Goal: Task Accomplishment & Management: Complete application form

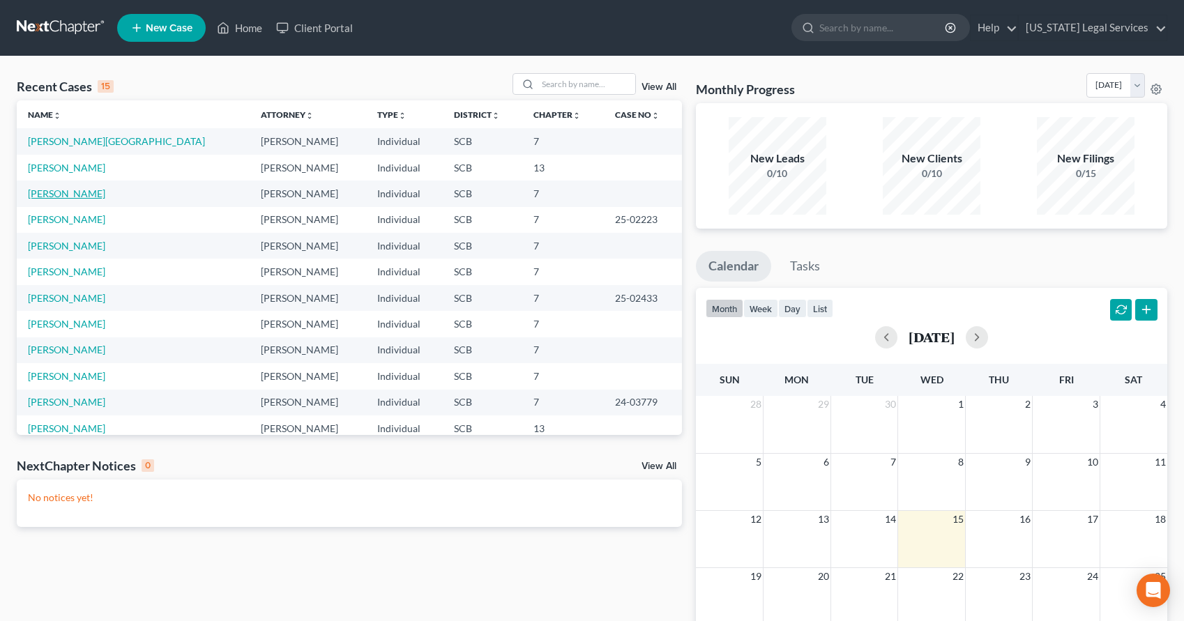
click at [63, 190] on link "[PERSON_NAME]" at bounding box center [66, 194] width 77 height 12
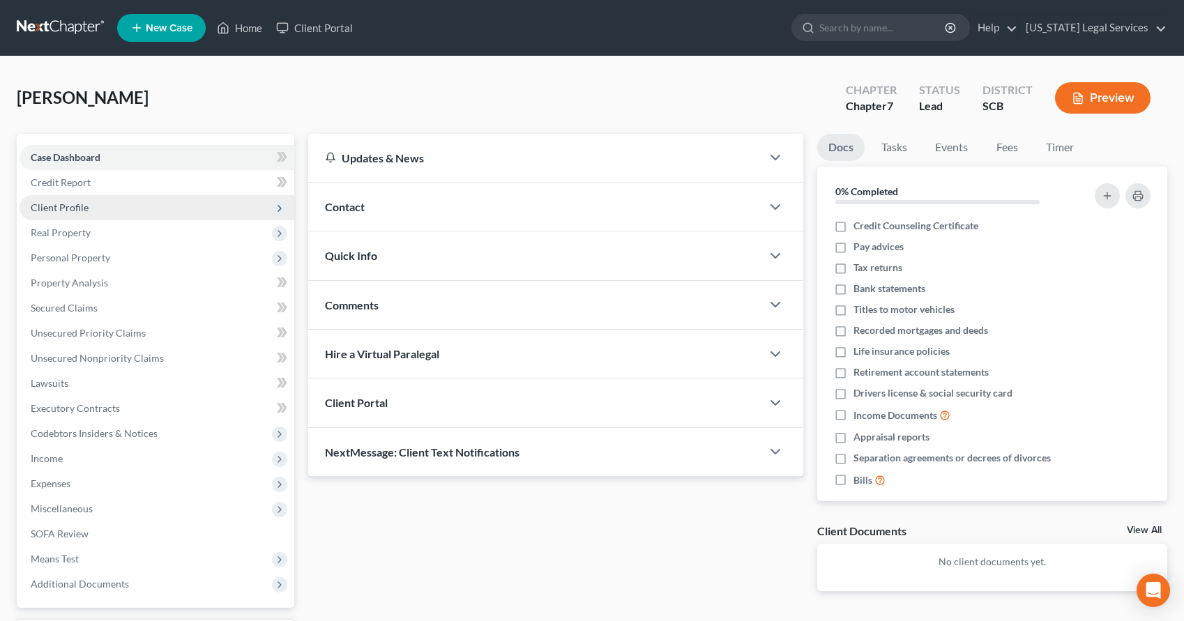
click at [54, 205] on span "Client Profile" at bounding box center [60, 207] width 58 height 12
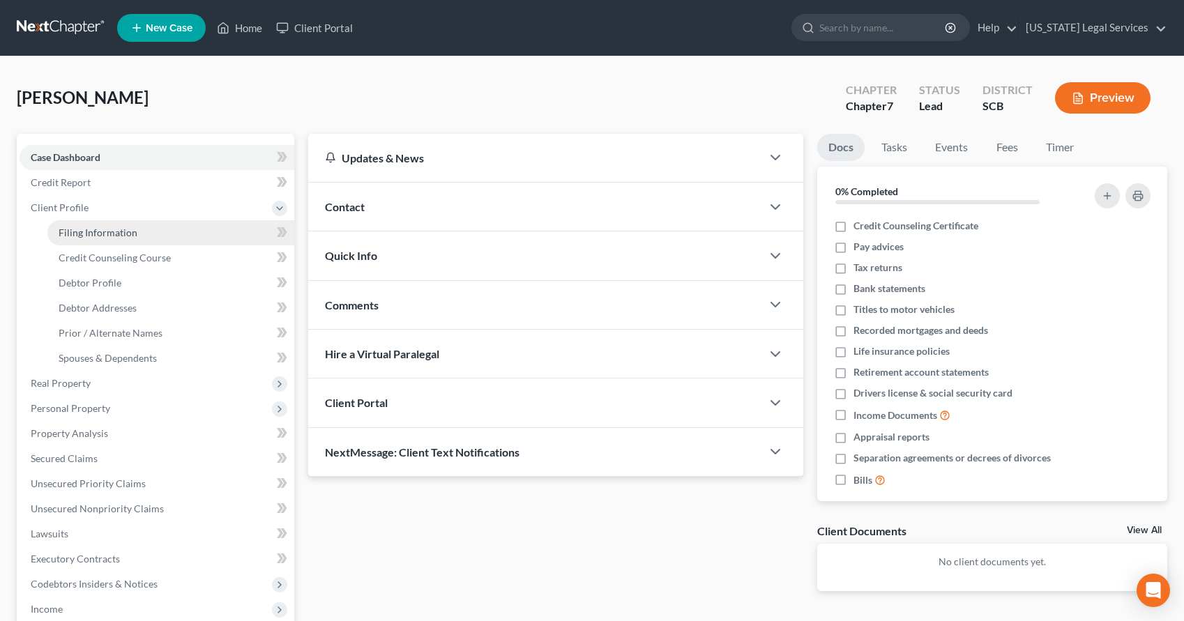
click at [83, 231] on span "Filing Information" at bounding box center [98, 233] width 79 height 12
select select "1"
select select "0"
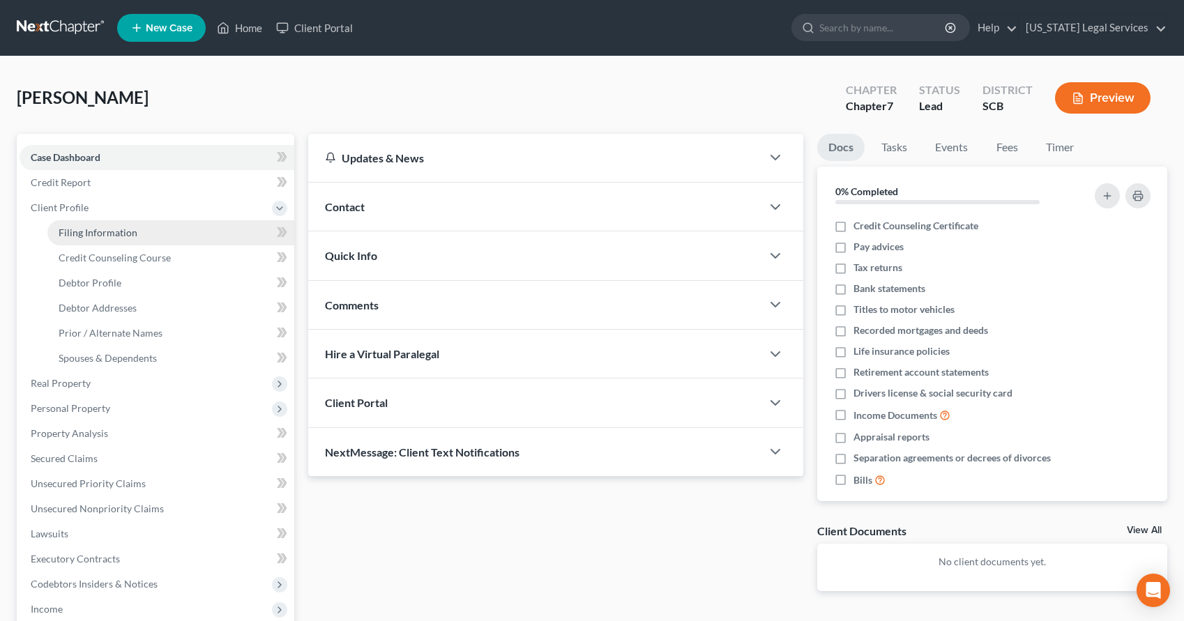
select select "42"
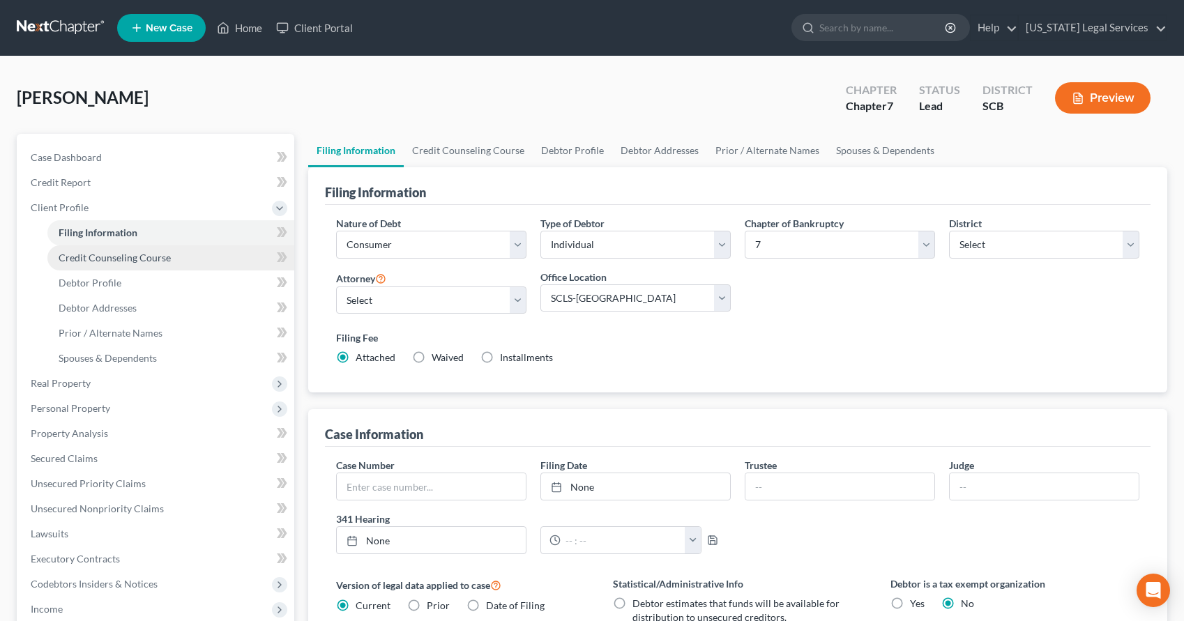
click at [114, 250] on link "Credit Counseling Course" at bounding box center [170, 257] width 247 height 25
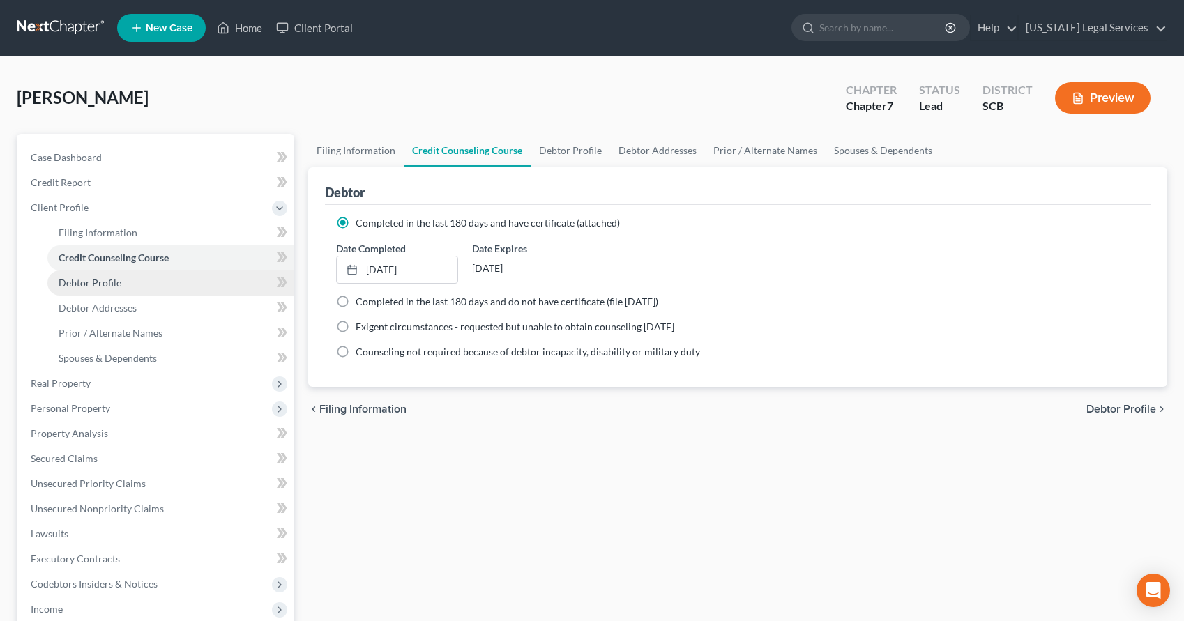
click at [104, 279] on span "Debtor Profile" at bounding box center [90, 283] width 63 height 12
select select "0"
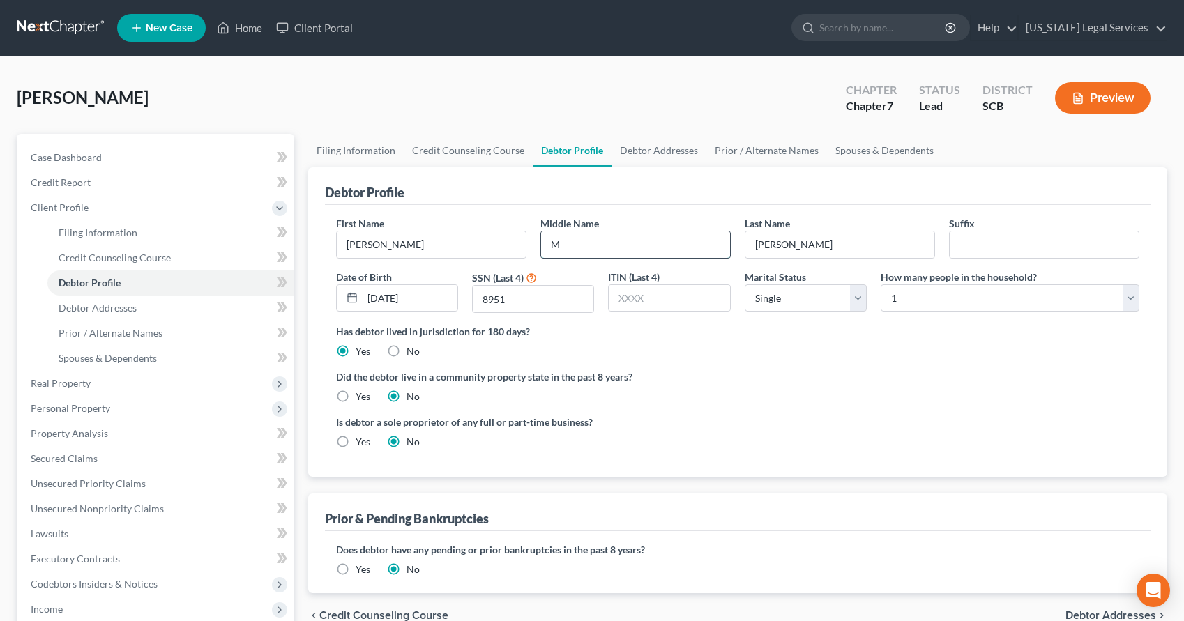
click at [574, 243] on input "M" at bounding box center [635, 244] width 189 height 26
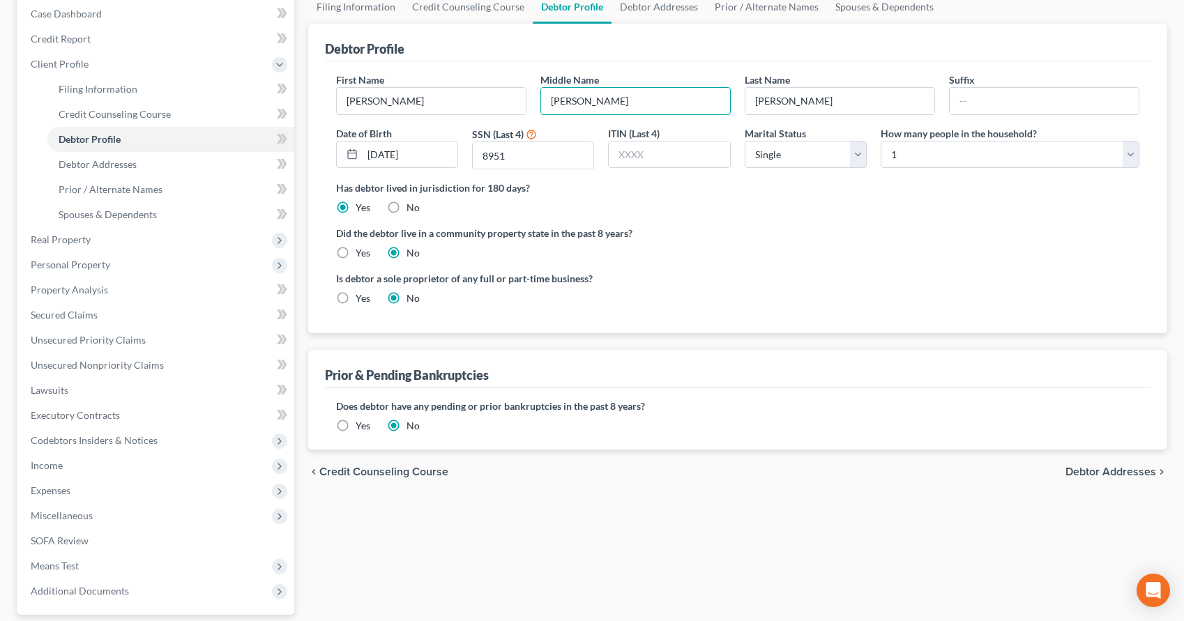
scroll to position [146, 0]
type input "[PERSON_NAME]"
click at [1096, 462] on div "chevron_left Credit Counseling Course Debtor Addresses chevron_right" at bounding box center [737, 470] width 859 height 45
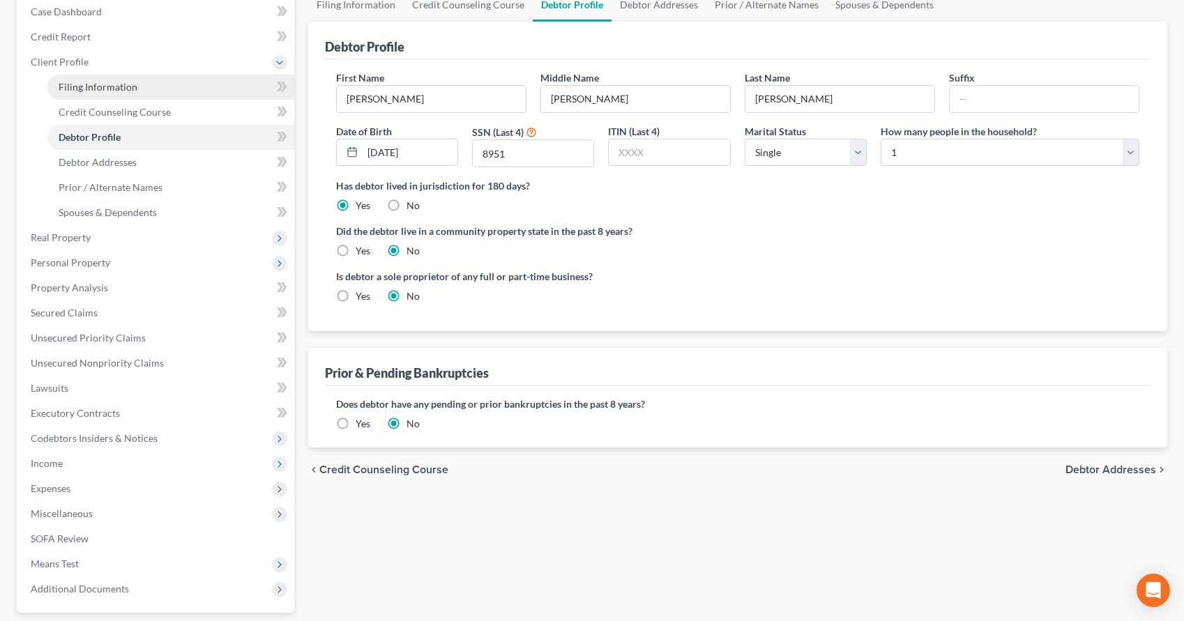
click at [117, 91] on span "Filing Information" at bounding box center [98, 87] width 79 height 12
select select "1"
select select "0"
select select "72"
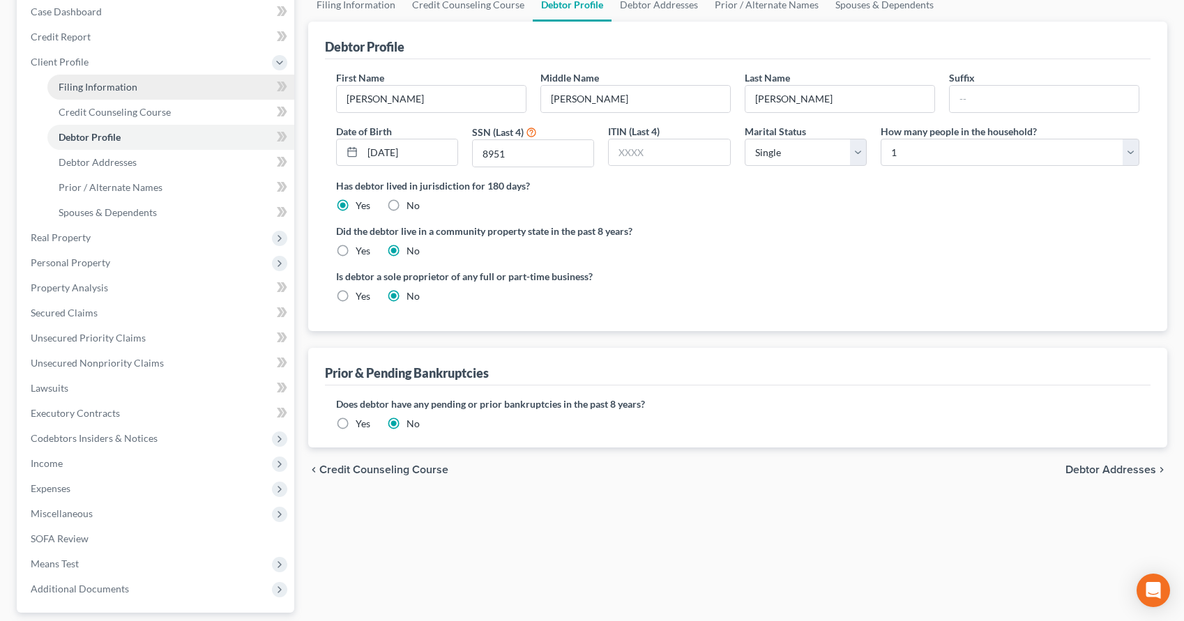
select select "2"
select select "0"
select select "42"
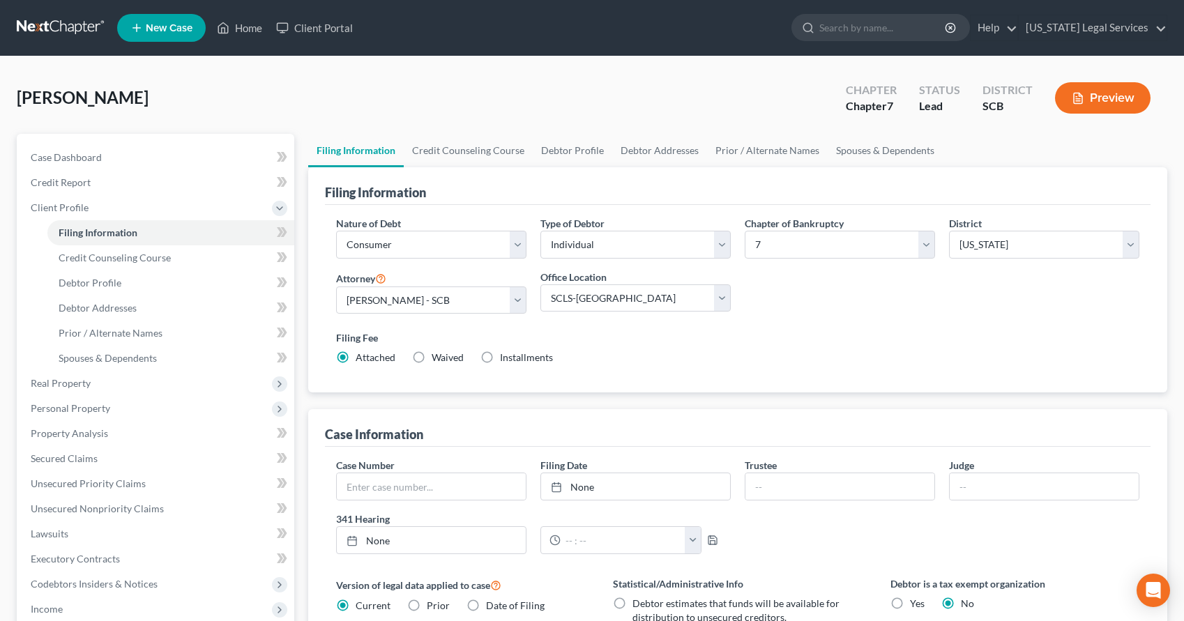
click at [500, 359] on label "Installments Installments" at bounding box center [526, 358] width 53 height 14
click at [505, 359] on input "Installments Installments" at bounding box center [509, 355] width 9 height 9
radio input "true"
radio input "false"
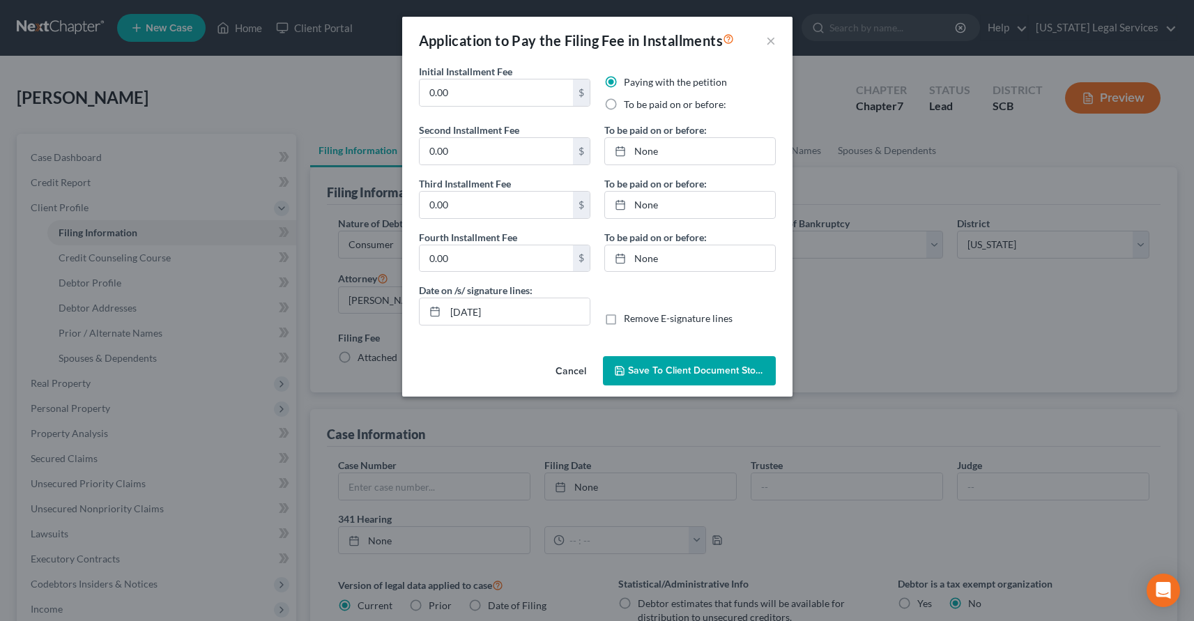
click at [665, 381] on button "Save to Client Document Storage" at bounding box center [689, 370] width 173 height 29
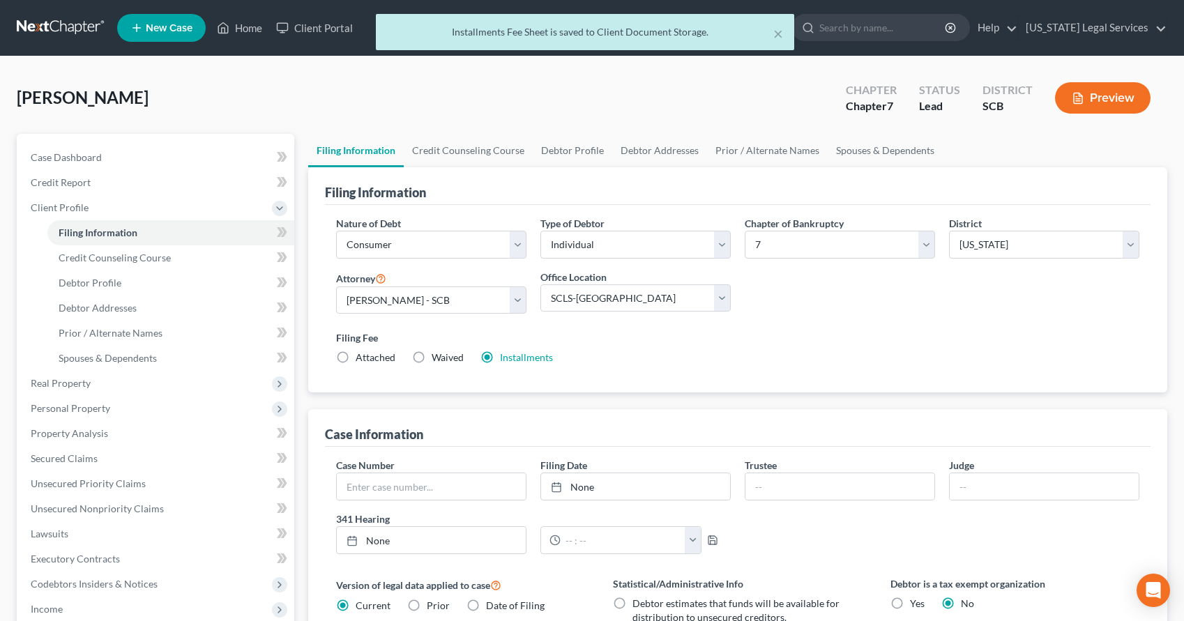
scroll to position [157, 0]
